Goal: Transaction & Acquisition: Purchase product/service

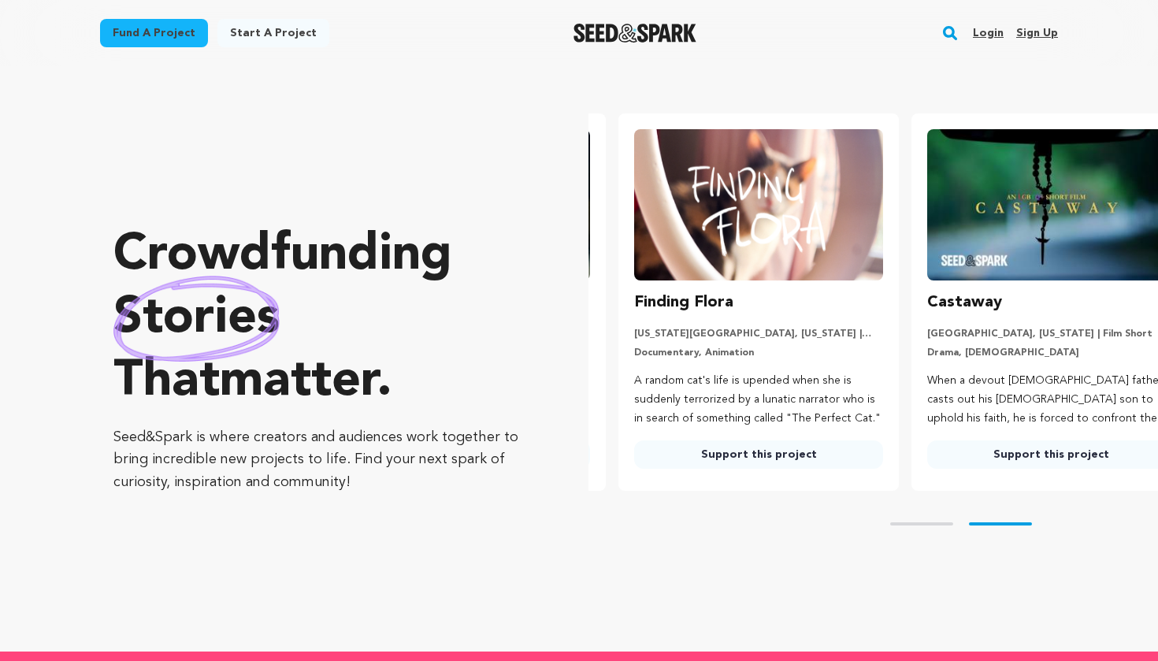
scroll to position [0, 306]
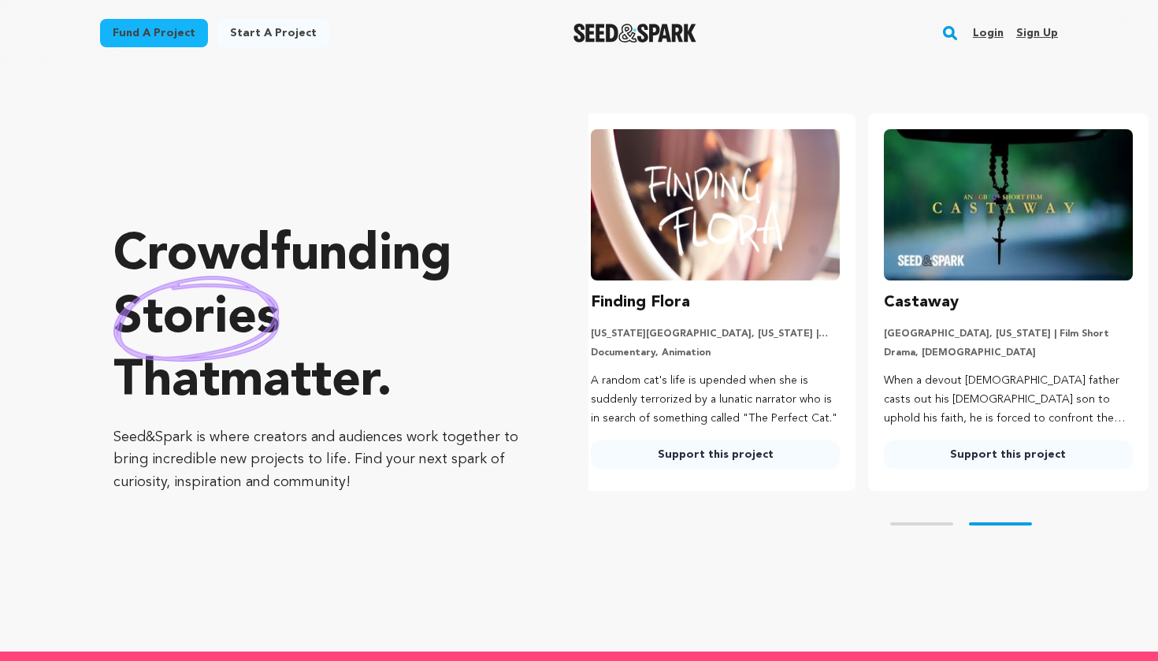
click at [948, 34] on rect "button" at bounding box center [949, 33] width 19 height 19
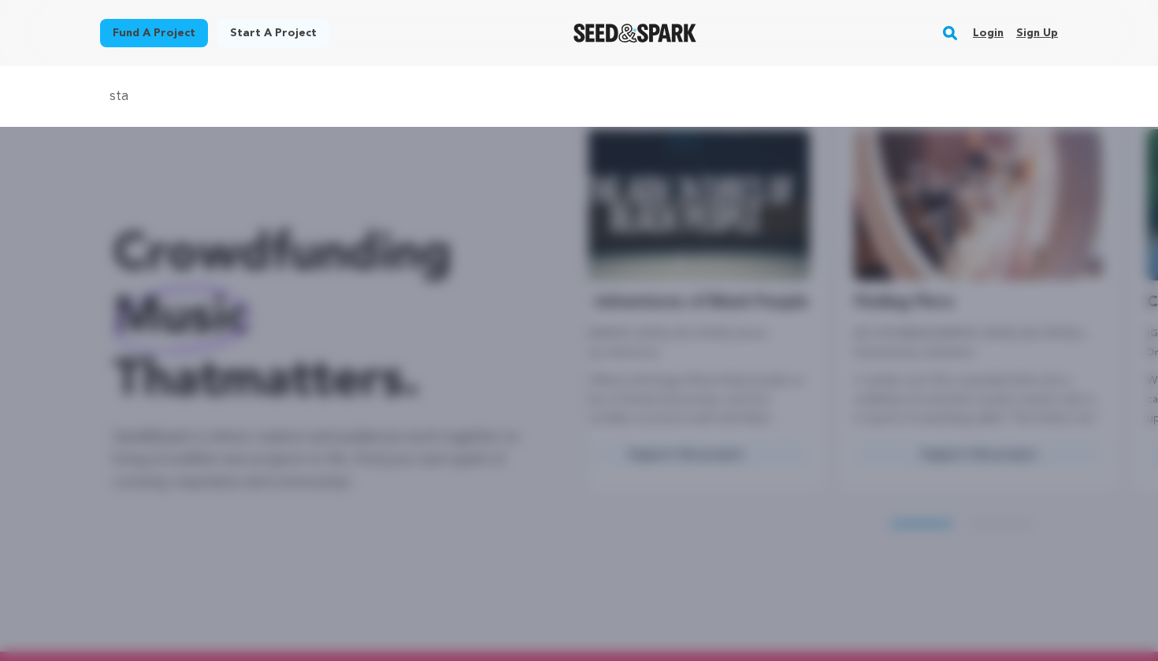
scroll to position [0, 0]
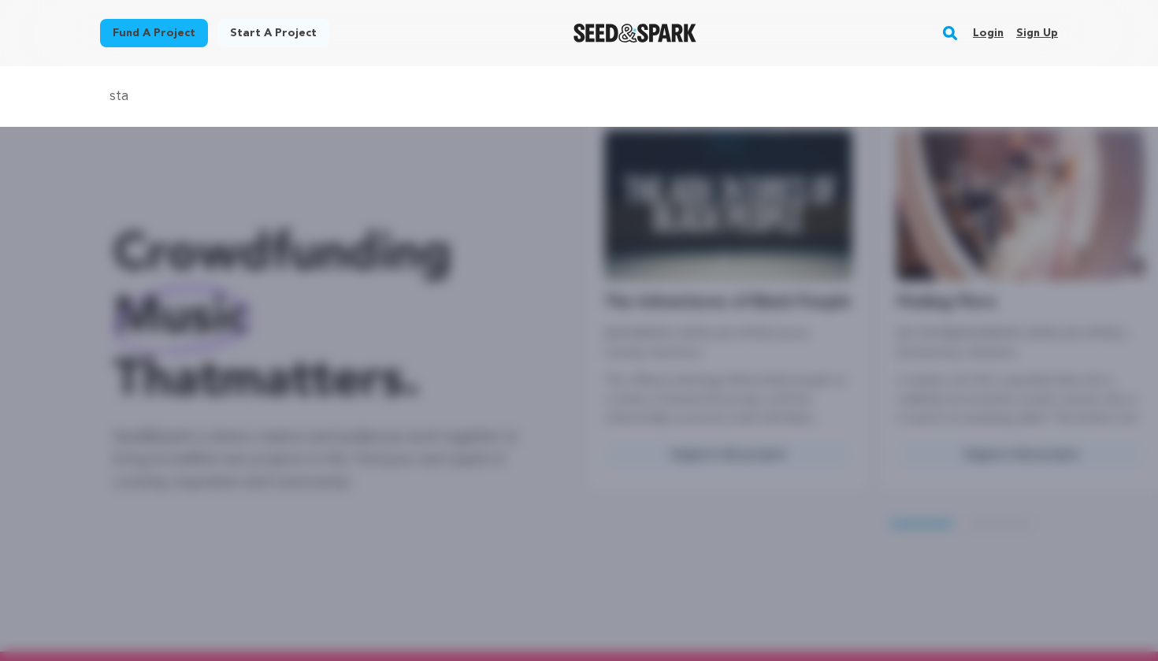
type input "standing up against the sky"
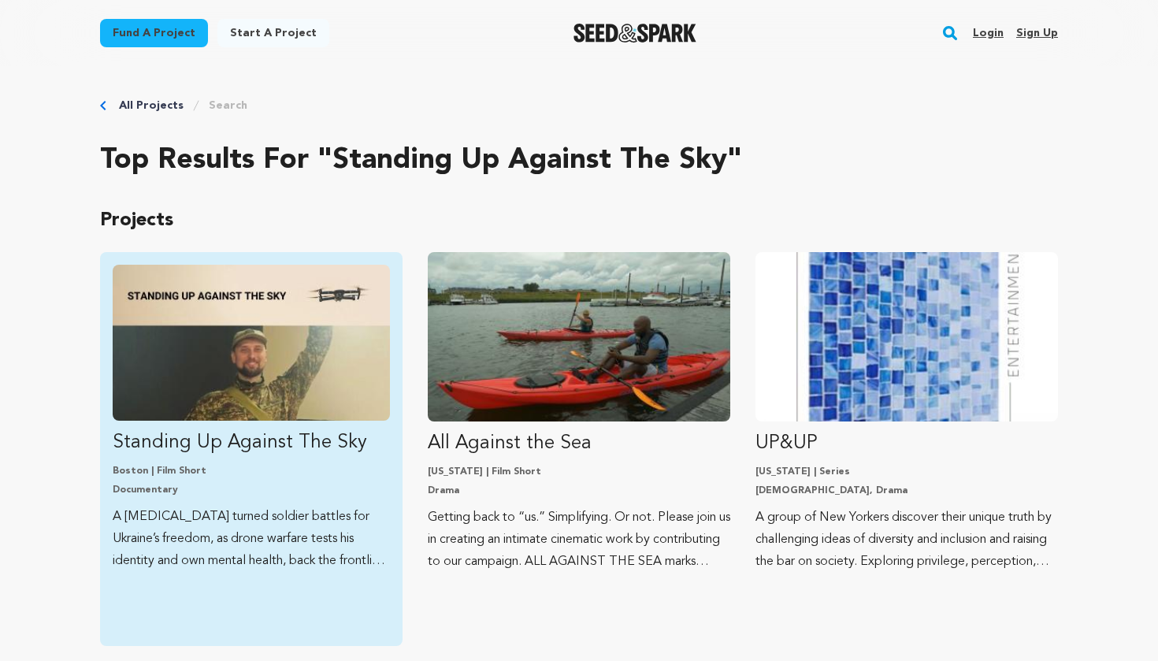
click at [221, 322] on img "Fund Standing Up Against The Sky" at bounding box center [251, 343] width 277 height 156
